Goal: Information Seeking & Learning: Learn about a topic

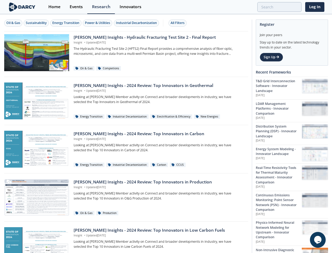
click at [13, 23] on div "Oil & Gas" at bounding box center [13, 23] width 14 height 5
click at [37, 23] on div "Sustainability" at bounding box center [36, 23] width 21 height 5
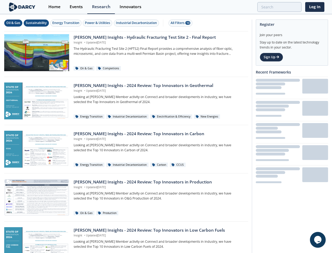
click at [66, 23] on div "Energy Transition" at bounding box center [65, 23] width 27 height 5
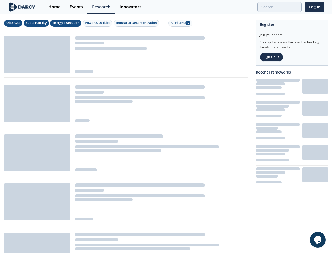
click at [98, 23] on div "Power & Utilities" at bounding box center [97, 23] width 25 height 5
